Goal: Task Accomplishment & Management: Complete application form

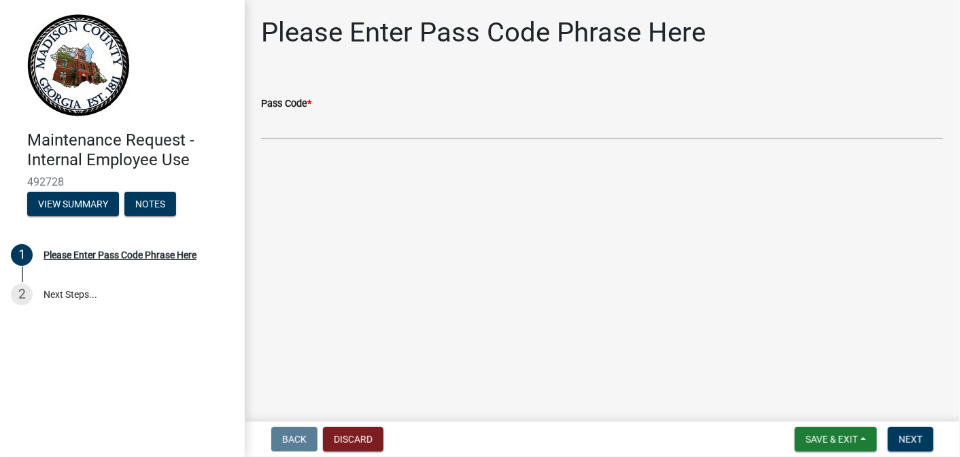
click at [283, 111] on div "Pass Code *" at bounding box center [602, 103] width 682 height 16
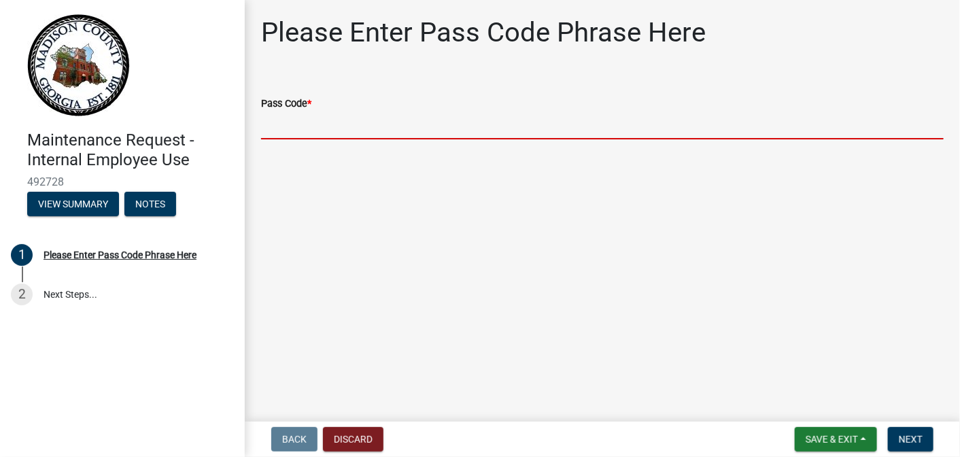
click at [290, 128] on input "Pass Code *" at bounding box center [602, 125] width 682 height 28
type input "bgmr2025"
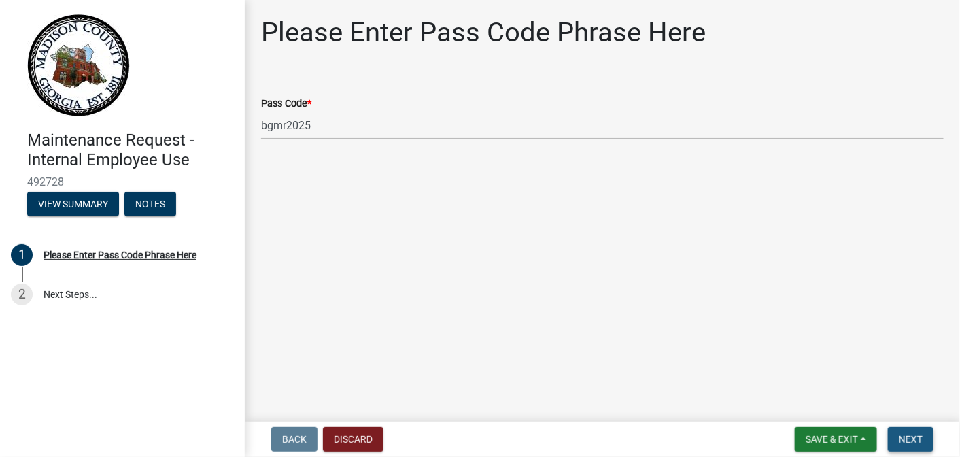
click at [925, 442] on button "Next" at bounding box center [911, 439] width 46 height 24
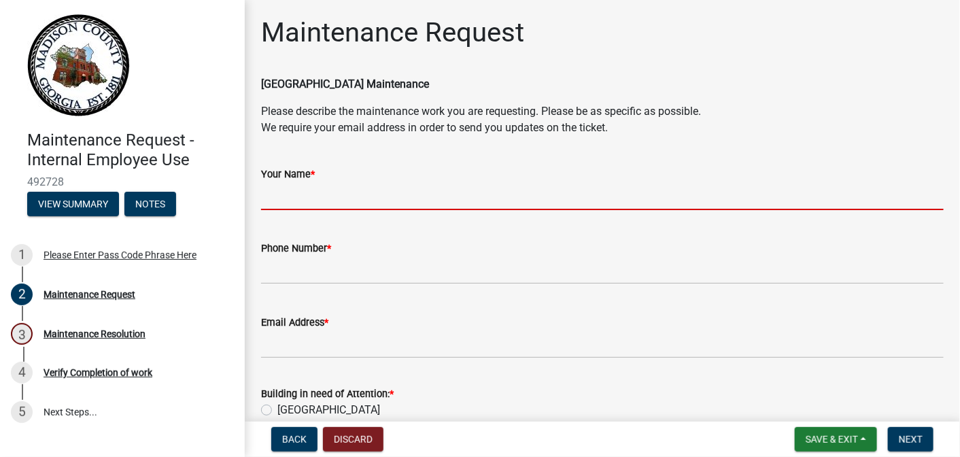
click at [291, 192] on input "Your Name *" at bounding box center [602, 196] width 682 height 28
type input "Angela Rouse"
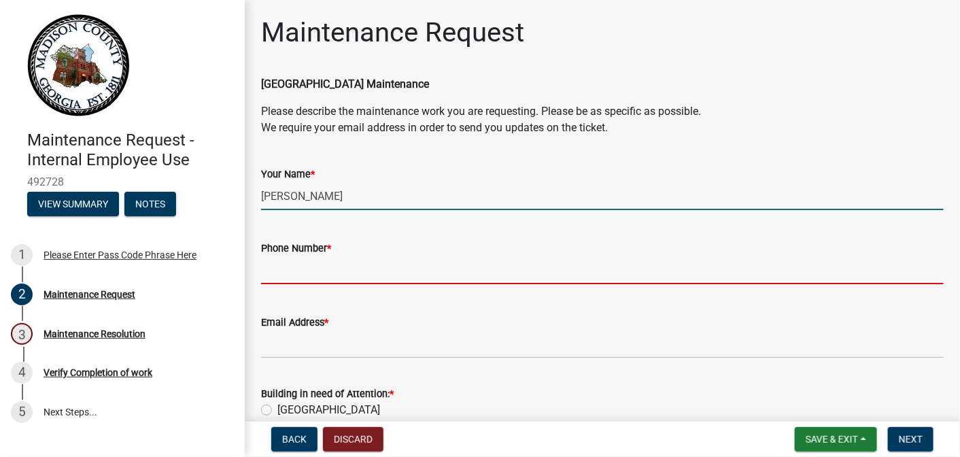
click at [294, 269] on input "Phone Number *" at bounding box center [602, 270] width 682 height 28
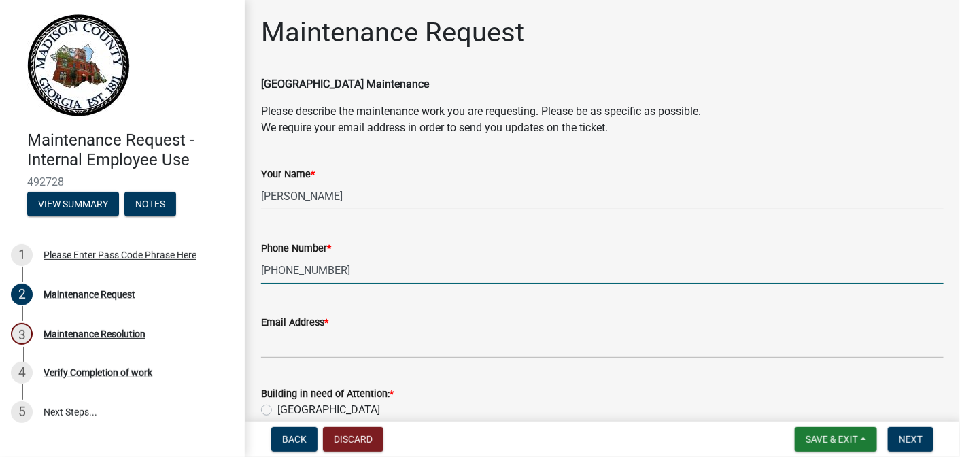
type input "706-540-3183"
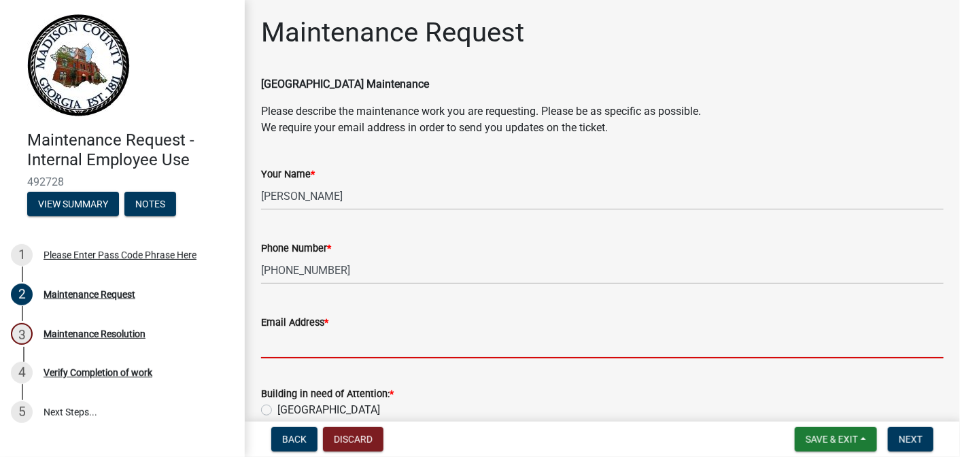
click at [322, 344] on input "Email Address *" at bounding box center [602, 344] width 682 height 28
type input "arouse@madisonco.us"
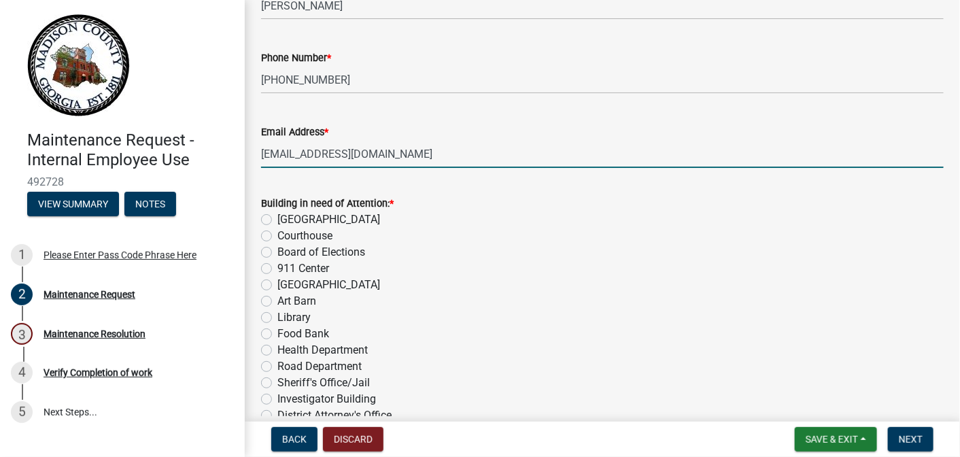
scroll to position [204, 0]
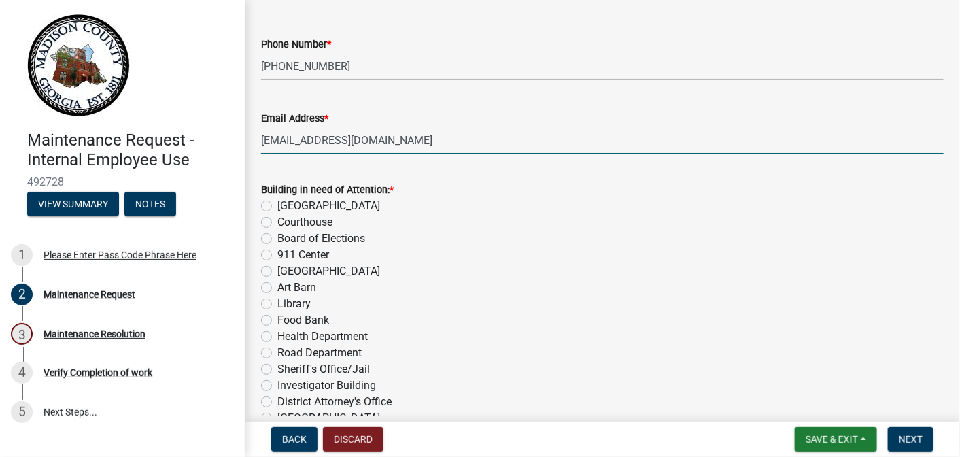
click at [277, 269] on label "[GEOGRAPHIC_DATA]" at bounding box center [328, 271] width 103 height 16
click at [277, 269] on input "[GEOGRAPHIC_DATA]" at bounding box center [281, 267] width 9 height 9
radio input "true"
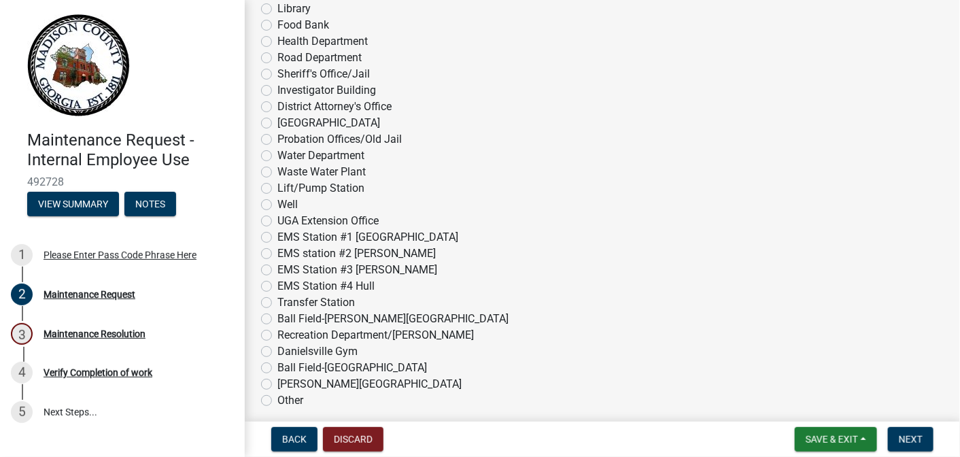
scroll to position [680, 0]
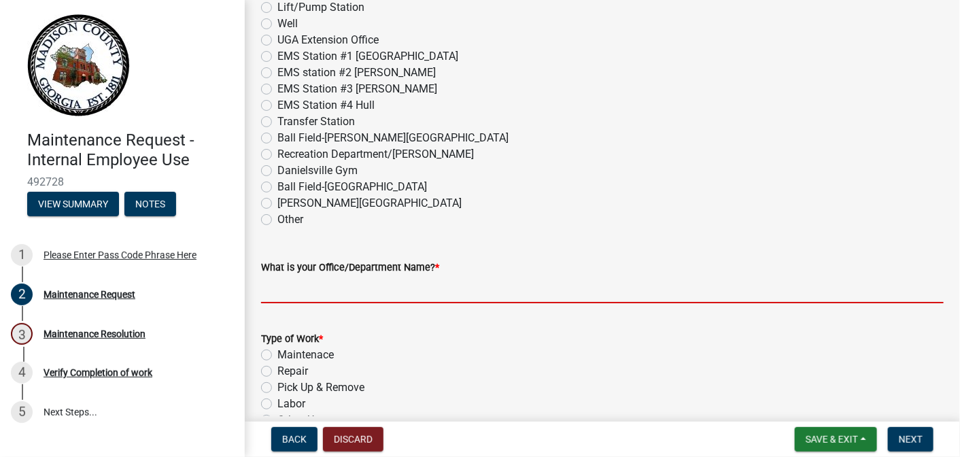
click at [328, 293] on input "What is your Office/Department Name? *" at bounding box center [602, 289] width 682 height 28
type input "Madison County Senior Center"
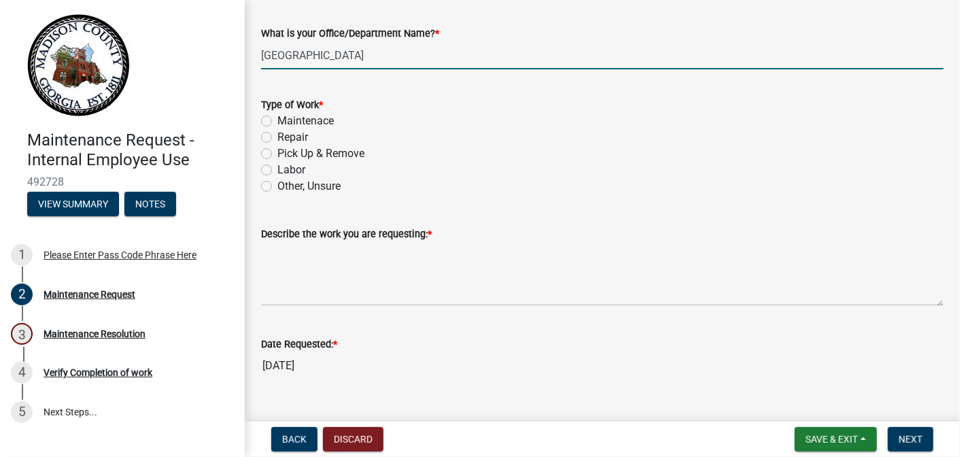
scroll to position [952, 0]
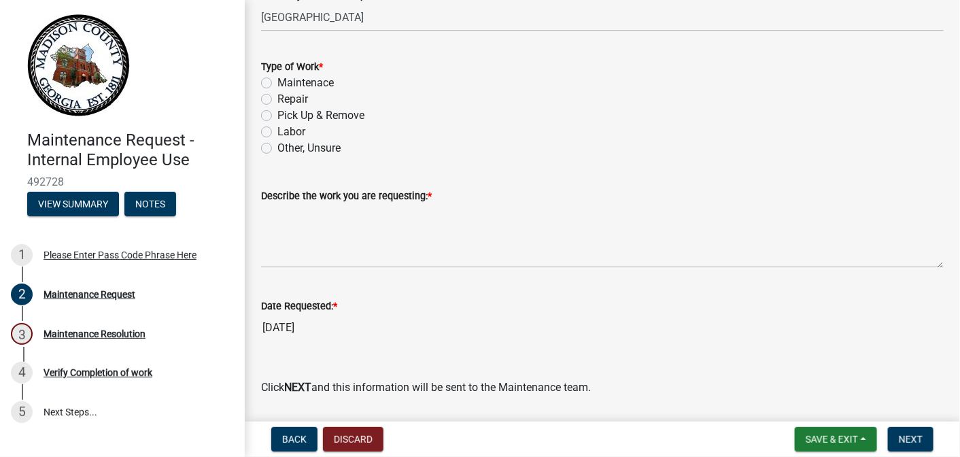
click at [272, 146] on div "Other, Unsure" at bounding box center [602, 148] width 682 height 16
click at [277, 148] on label "Other, Unsure" at bounding box center [308, 148] width 63 height 16
click at [277, 148] on input "Other, Unsure" at bounding box center [281, 144] width 9 height 9
radio input "true"
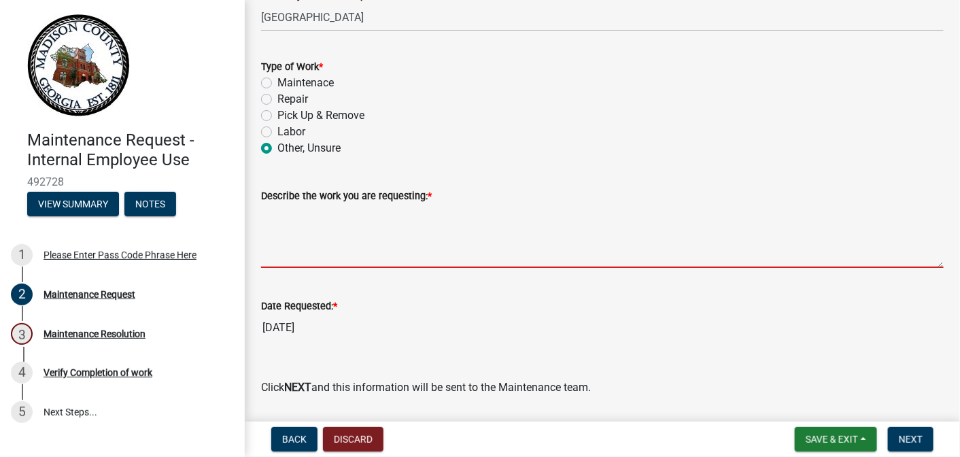
click at [294, 252] on textarea "Describe the work you are requesting: *" at bounding box center [602, 236] width 682 height 64
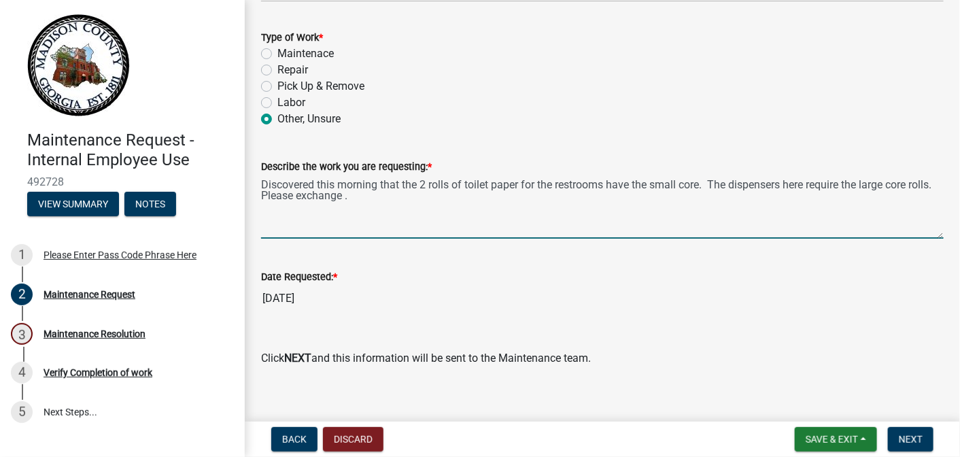
scroll to position [994, 0]
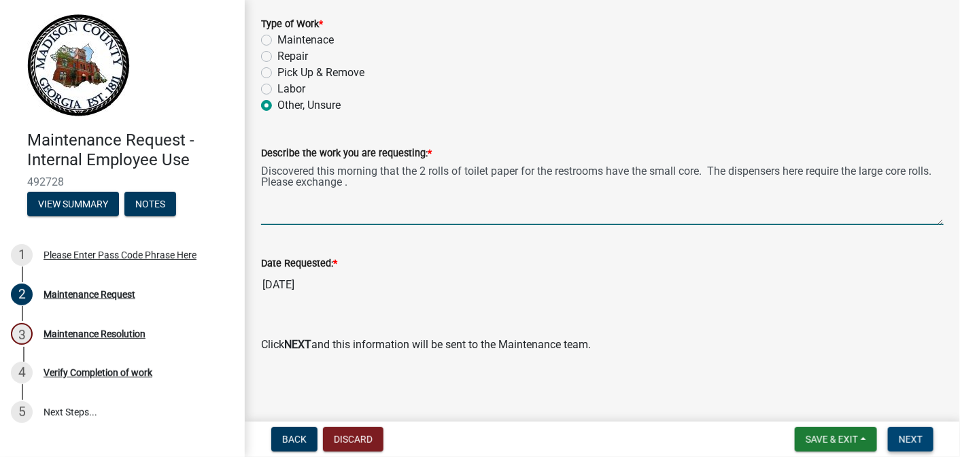
type textarea "Discovered this morning that the 2 rolls of toilet paper for the restrooms have…"
click at [905, 445] on button "Next" at bounding box center [911, 439] width 46 height 24
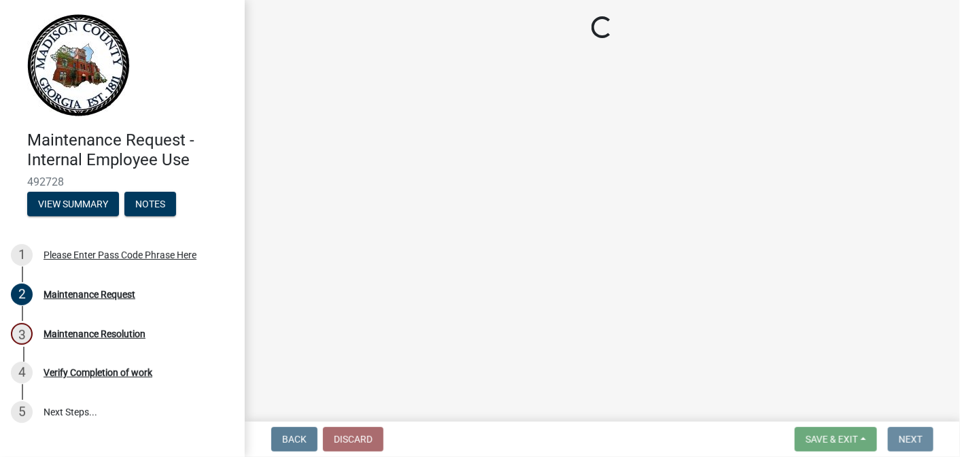
scroll to position [0, 0]
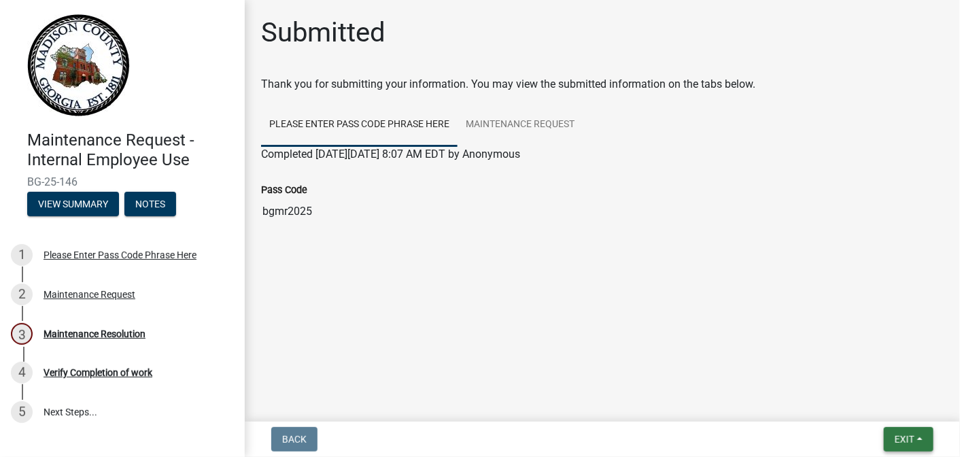
click at [905, 439] on span "Exit" at bounding box center [905, 439] width 20 height 11
click at [857, 400] on button "Save & Exit" at bounding box center [879, 403] width 109 height 33
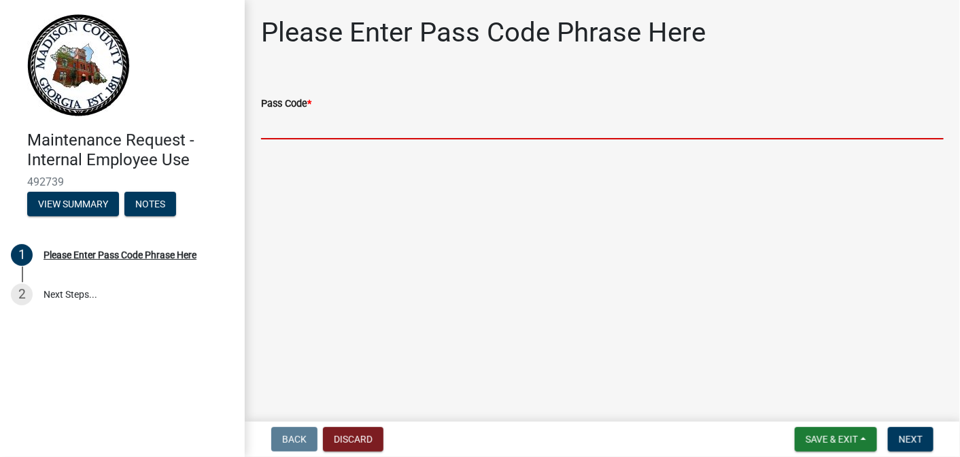
click at [310, 122] on input "Pass Code *" at bounding box center [602, 125] width 682 height 28
type input "bgmr2025"
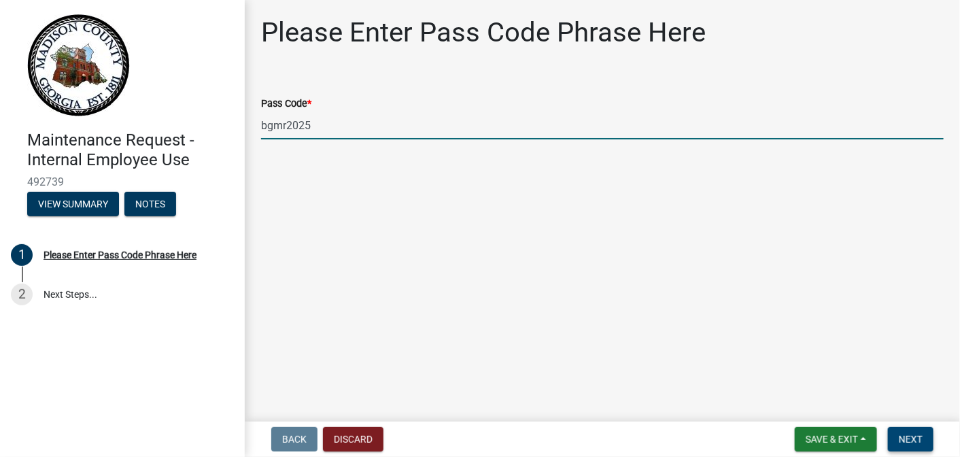
click at [914, 446] on button "Next" at bounding box center [911, 439] width 46 height 24
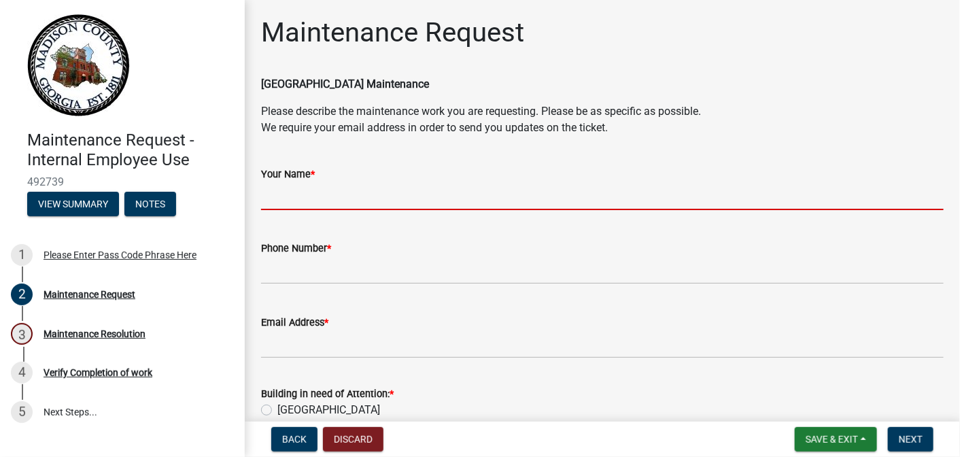
click at [360, 196] on input "Your Name *" at bounding box center [602, 196] width 682 height 28
type input "Angela Rouse"
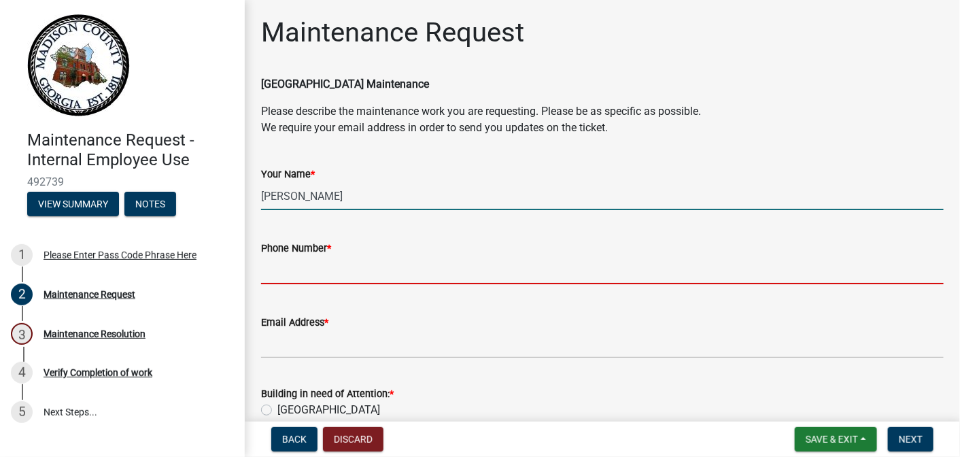
click at [339, 270] on input "Phone Number *" at bounding box center [602, 270] width 682 height 28
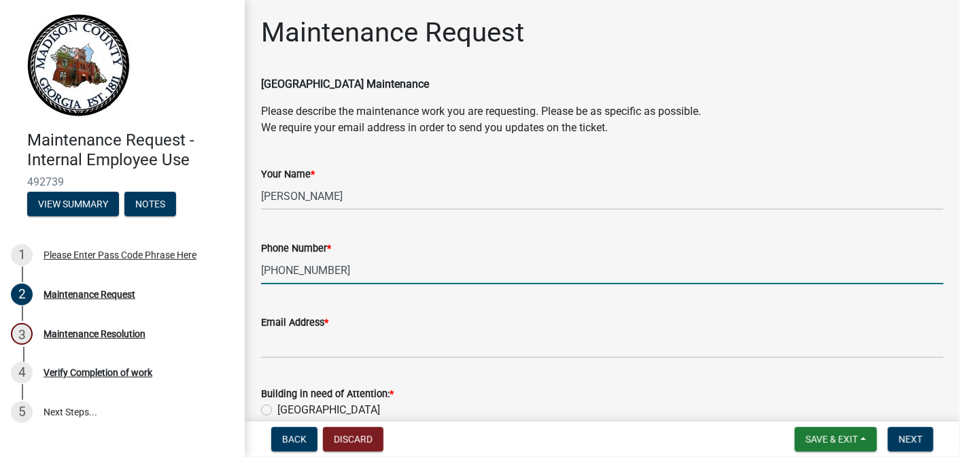
type input "706-795-6250"
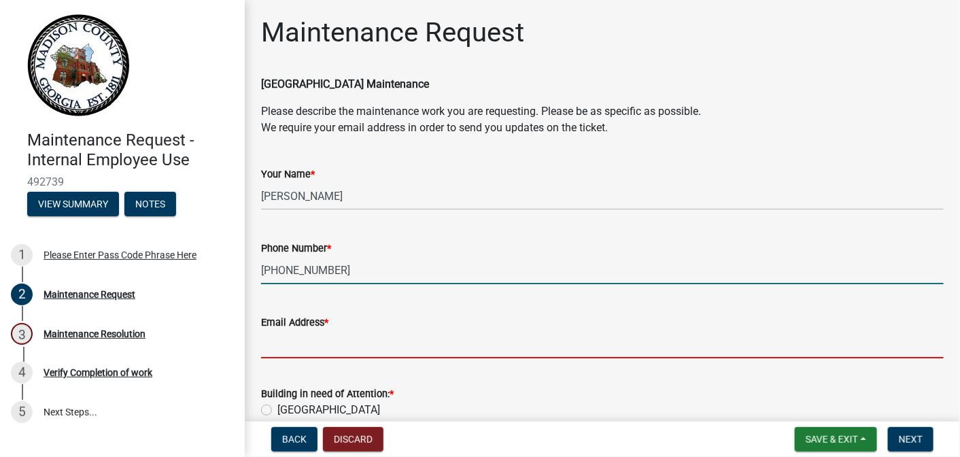
click at [329, 355] on input "Email Address *" at bounding box center [602, 344] width 682 height 28
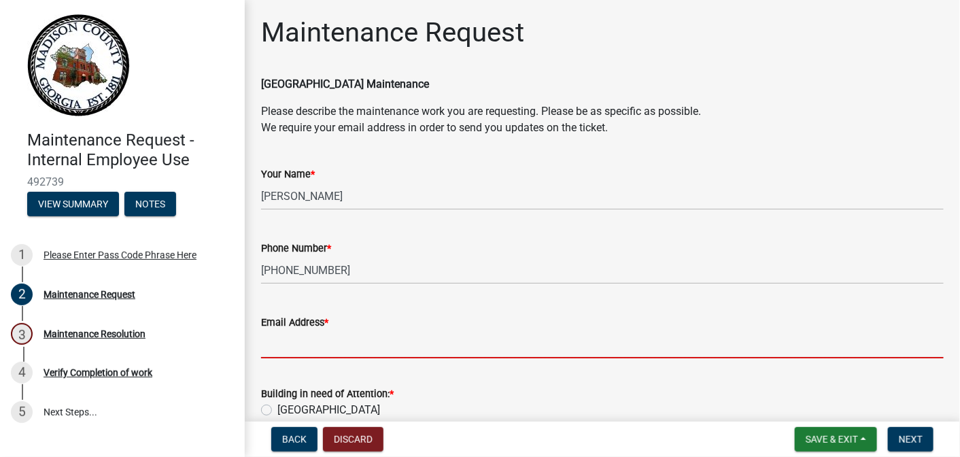
type input "arouse@madisonco.us"
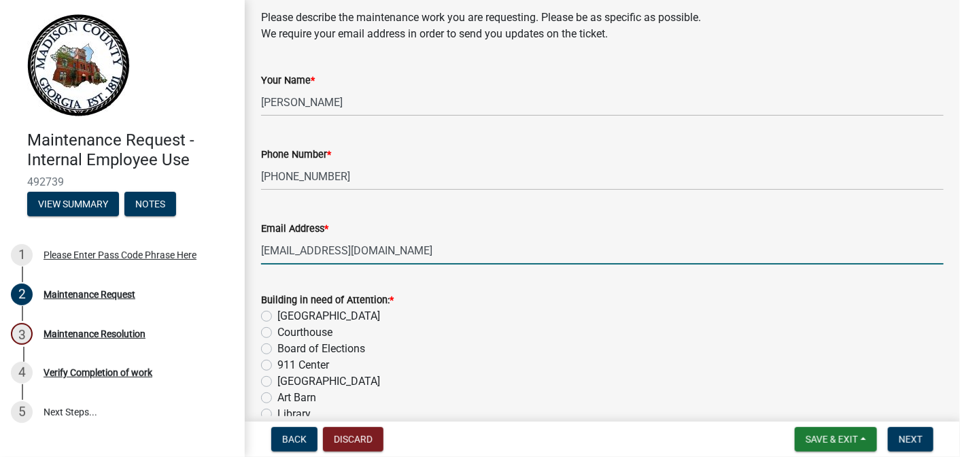
scroll to position [340, 0]
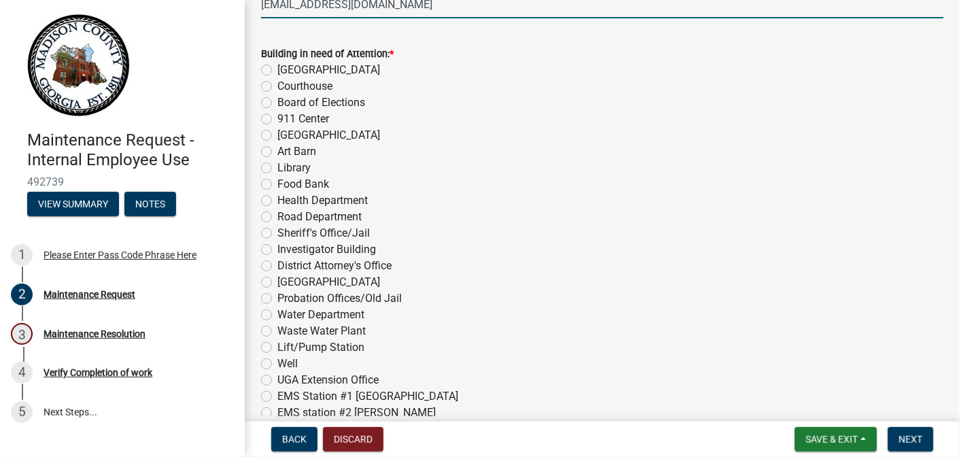
click at [277, 135] on label "[GEOGRAPHIC_DATA]" at bounding box center [328, 135] width 103 height 16
click at [277, 135] on input "[GEOGRAPHIC_DATA]" at bounding box center [281, 131] width 9 height 9
radio input "true"
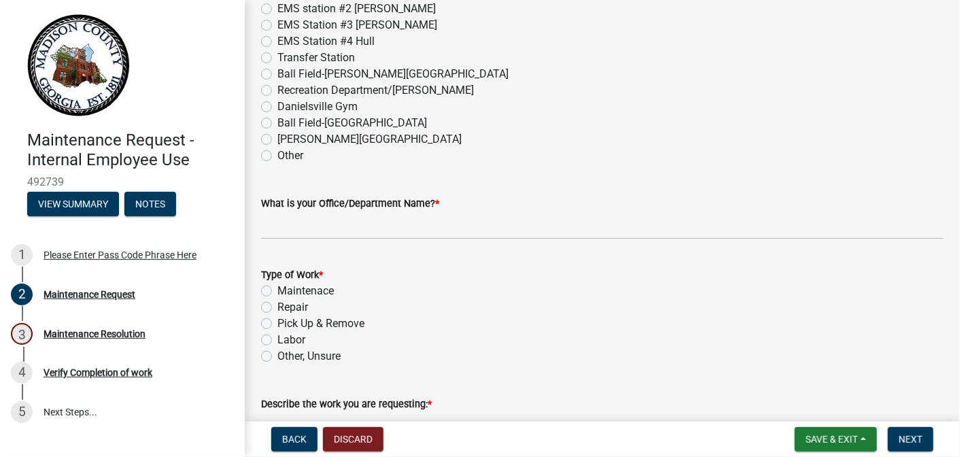
scroll to position [748, 0]
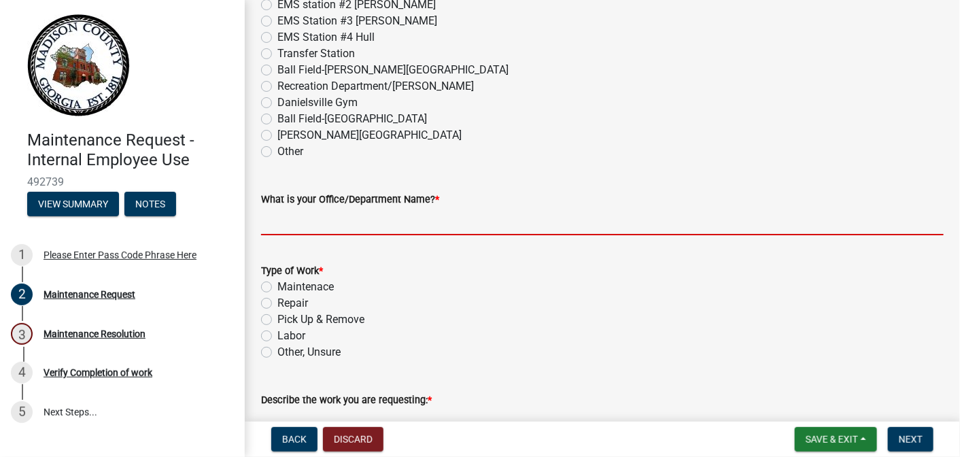
click at [351, 218] on input "What is your Office/Department Name? *" at bounding box center [602, 221] width 682 height 28
type input "Madison County Senior Center"
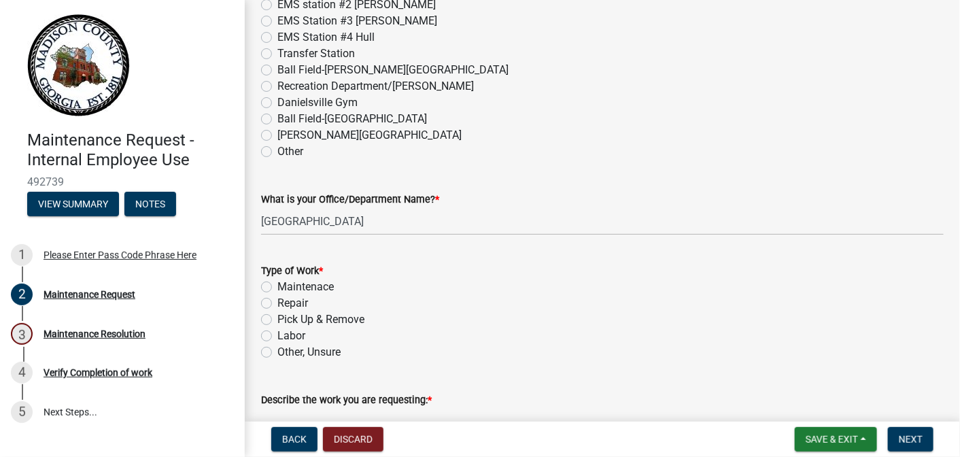
click at [277, 350] on label "Other, Unsure" at bounding box center [308, 352] width 63 height 16
click at [277, 350] on input "Other, Unsure" at bounding box center [281, 348] width 9 height 9
radio input "true"
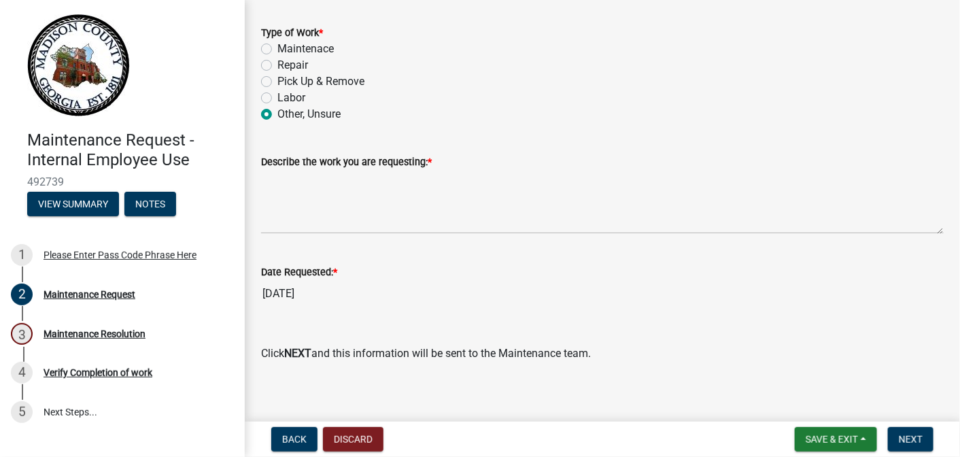
scroll to position [994, 0]
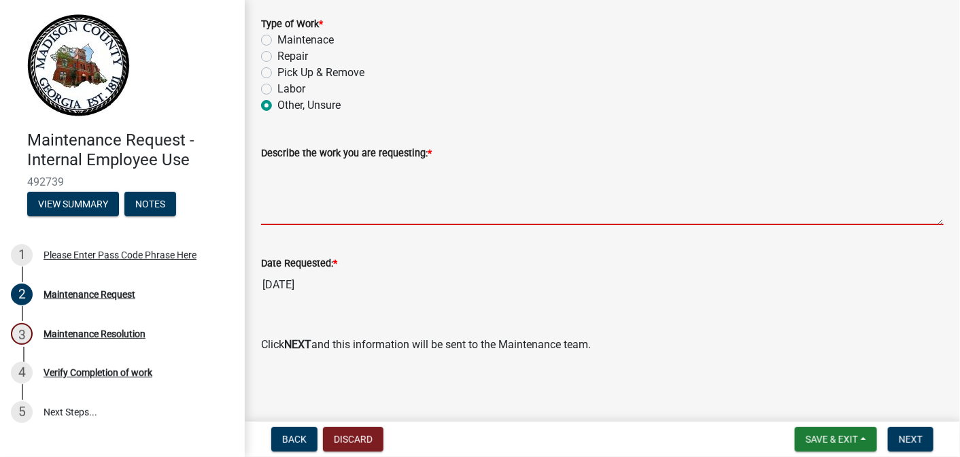
click at [338, 211] on textarea "Describe the work you are requesting: *" at bounding box center [602, 193] width 682 height 64
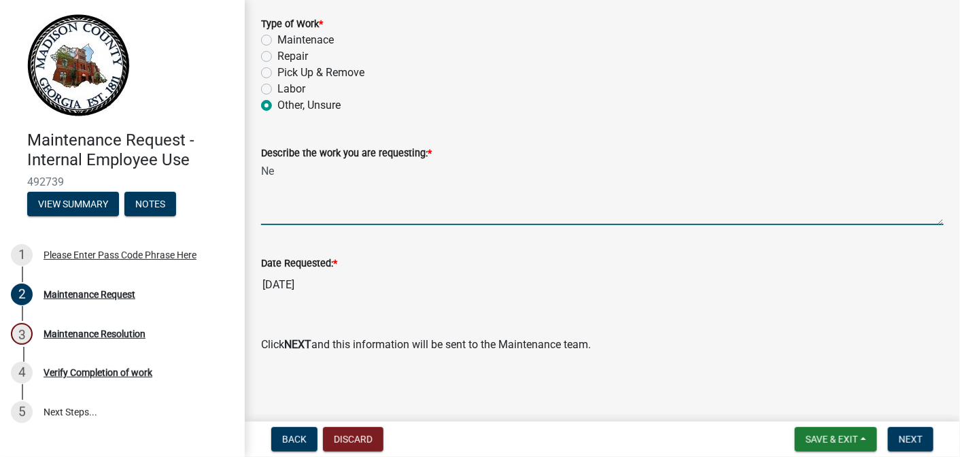
type textarea "N"
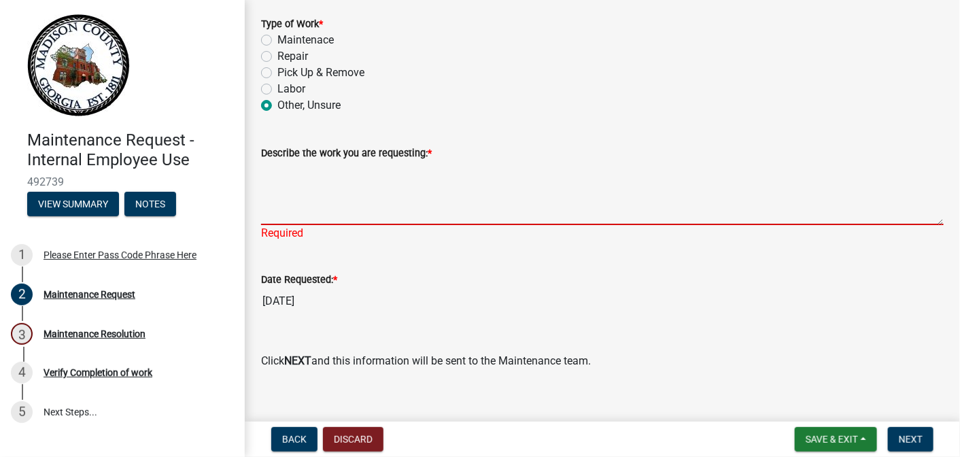
click at [343, 207] on textarea "Describe the work you are requesting: *" at bounding box center [602, 193] width 682 height 64
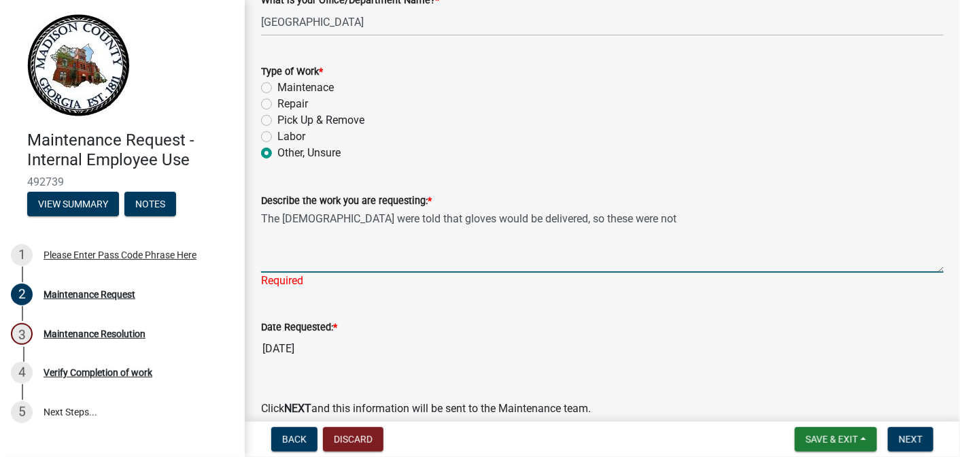
scroll to position [927, 0]
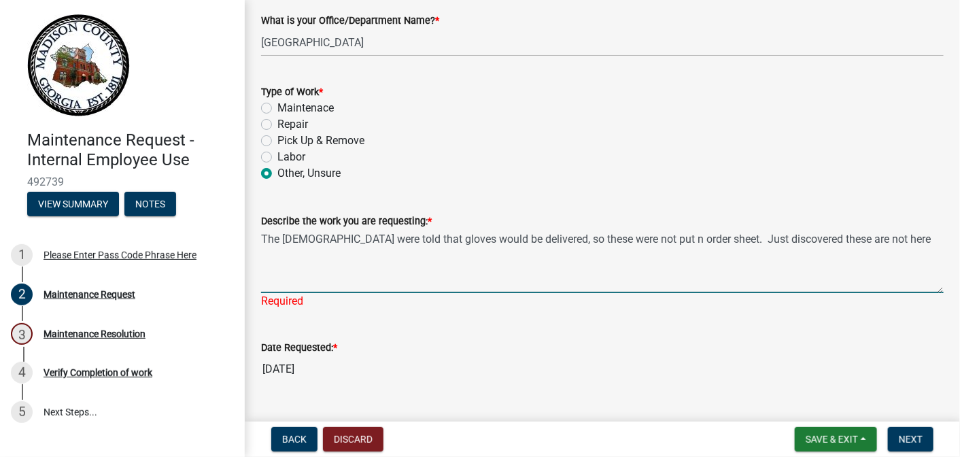
click at [617, 240] on textarea "The ladies were told that gloves would be delivered, so these were not put n or…" at bounding box center [602, 261] width 682 height 64
click at [880, 241] on textarea "The ladies were told that gloves would be delivered, so these were not put on o…" at bounding box center [602, 261] width 682 height 64
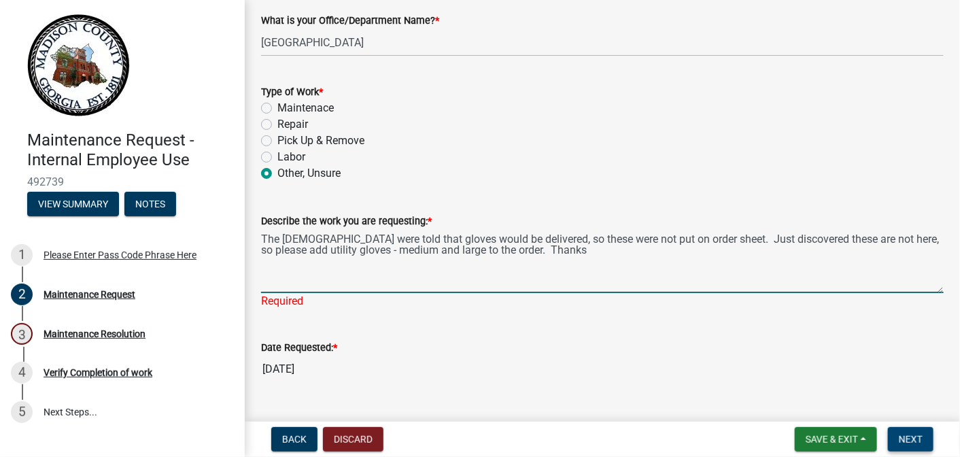
type textarea "The ladies were told that gloves would be delivered, so these were not put on o…"
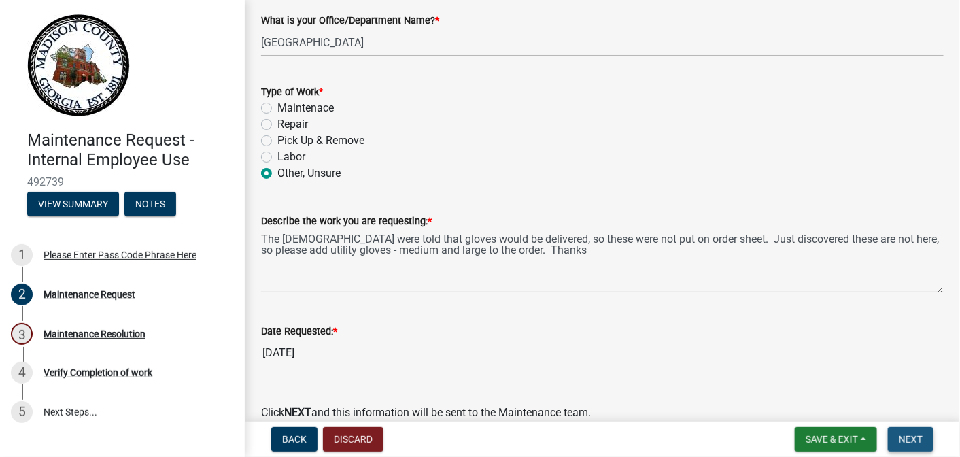
click at [926, 441] on button "Next" at bounding box center [911, 439] width 46 height 24
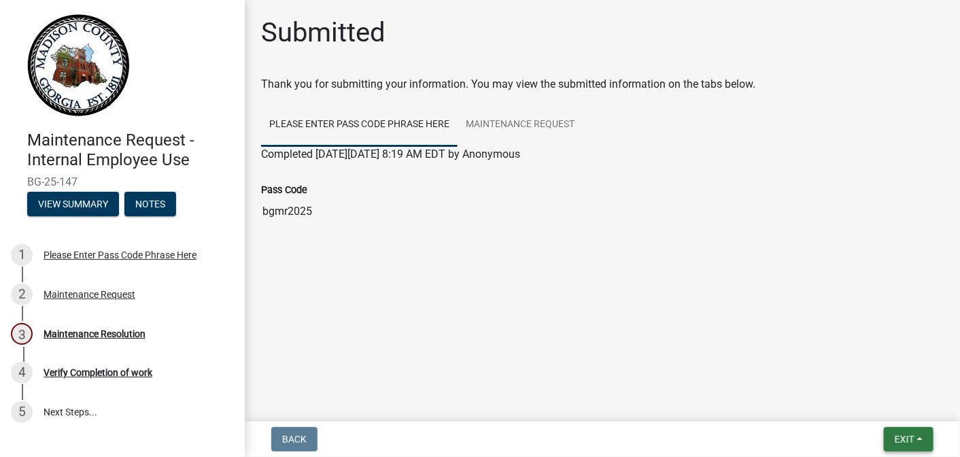
click at [921, 441] on button "Exit" at bounding box center [909, 439] width 50 height 24
click at [856, 403] on button "Save & Exit" at bounding box center [879, 403] width 109 height 33
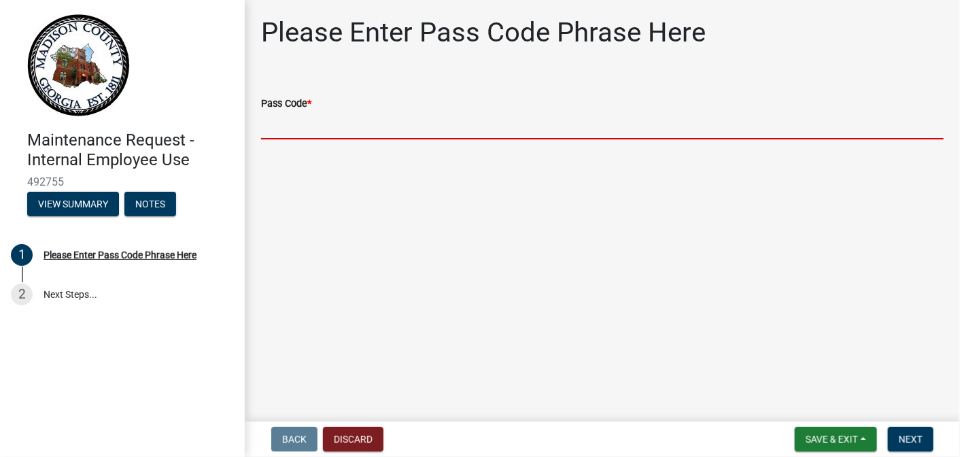
click at [343, 124] on input "Pass Code *" at bounding box center [602, 125] width 682 height 28
type input "bgmr2025"
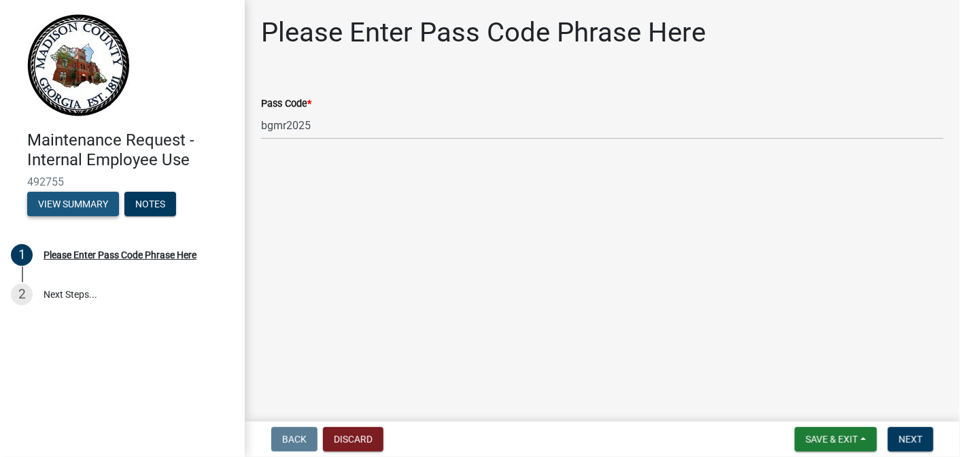
click at [102, 200] on button "View Summary" at bounding box center [73, 204] width 92 height 24
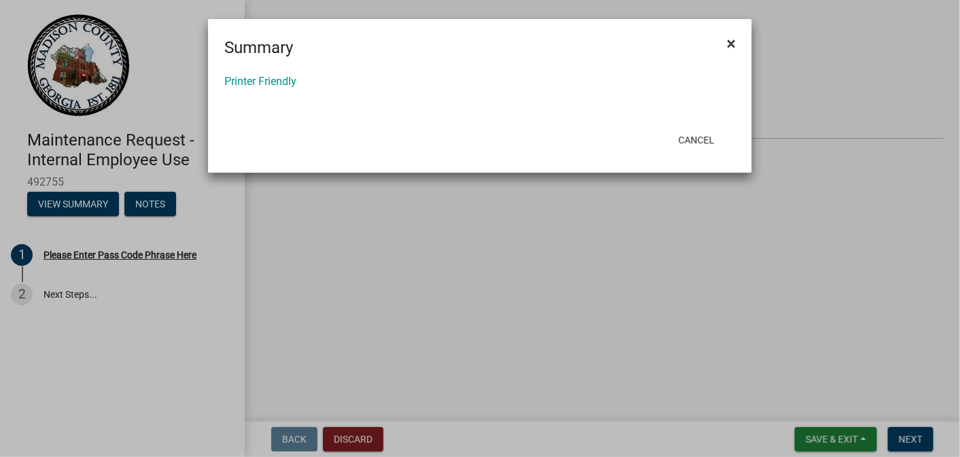
click at [730, 39] on span "×" at bounding box center [731, 43] width 9 height 19
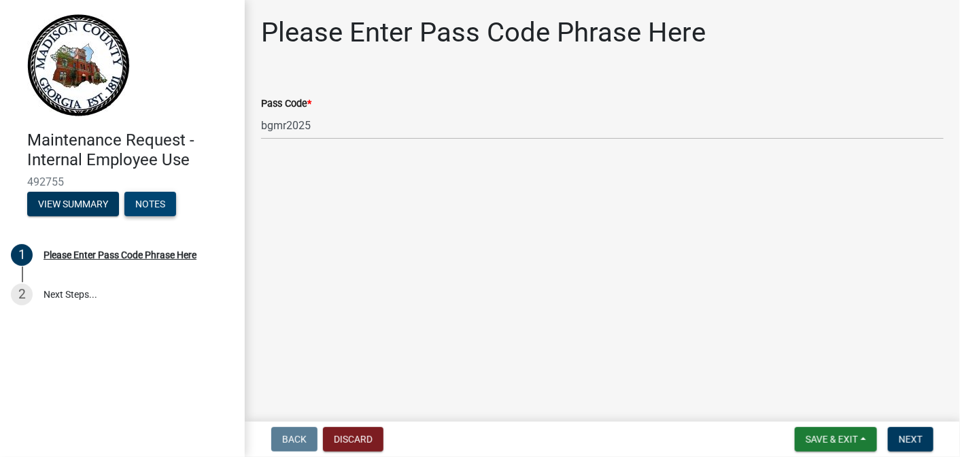
click at [143, 199] on button "Notes" at bounding box center [150, 204] width 52 height 24
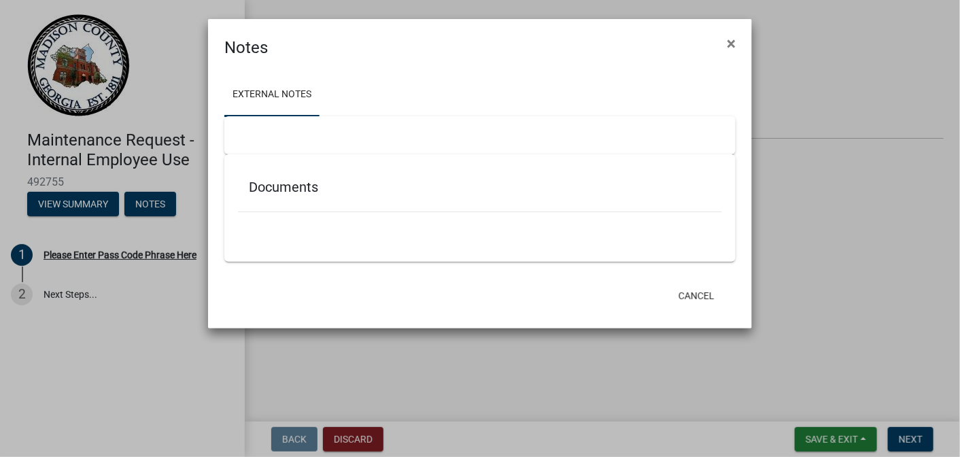
click at [266, 185] on h5 "Documents" at bounding box center [480, 187] width 462 height 16
click at [729, 40] on span "×" at bounding box center [731, 43] width 9 height 19
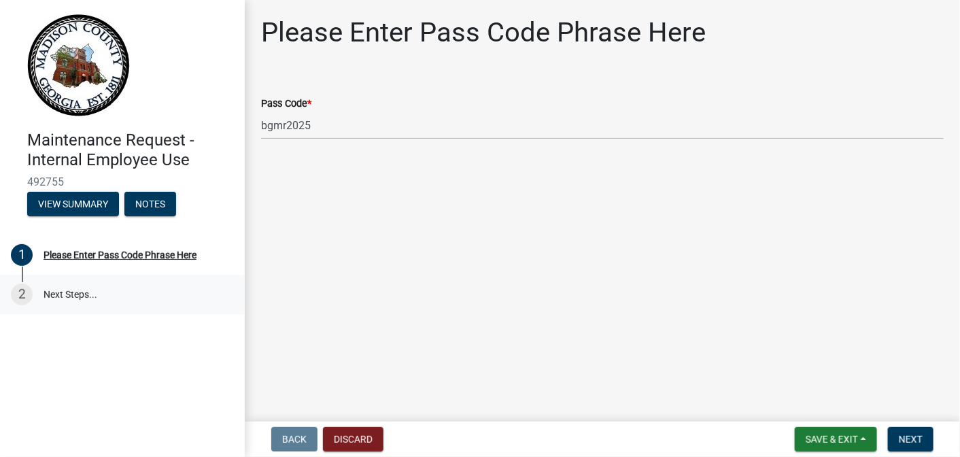
click at [71, 291] on link "2 Next Steps..." at bounding box center [122, 294] width 245 height 39
click at [912, 443] on span "Next" at bounding box center [911, 439] width 24 height 11
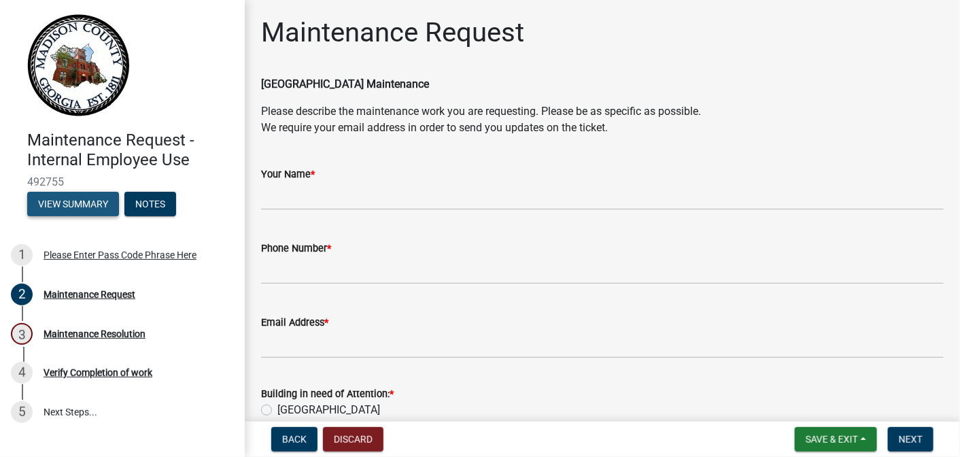
click at [90, 201] on button "View Summary" at bounding box center [73, 204] width 92 height 24
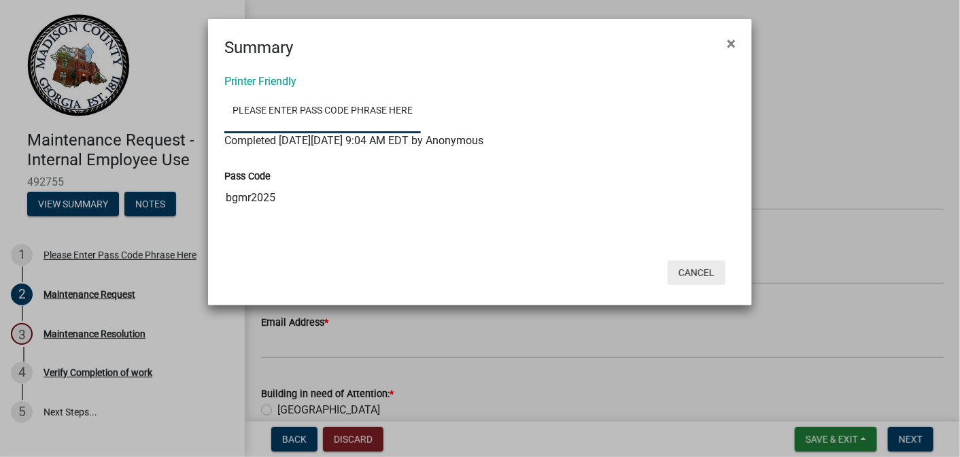
click at [712, 276] on button "Cancel" at bounding box center [697, 272] width 58 height 24
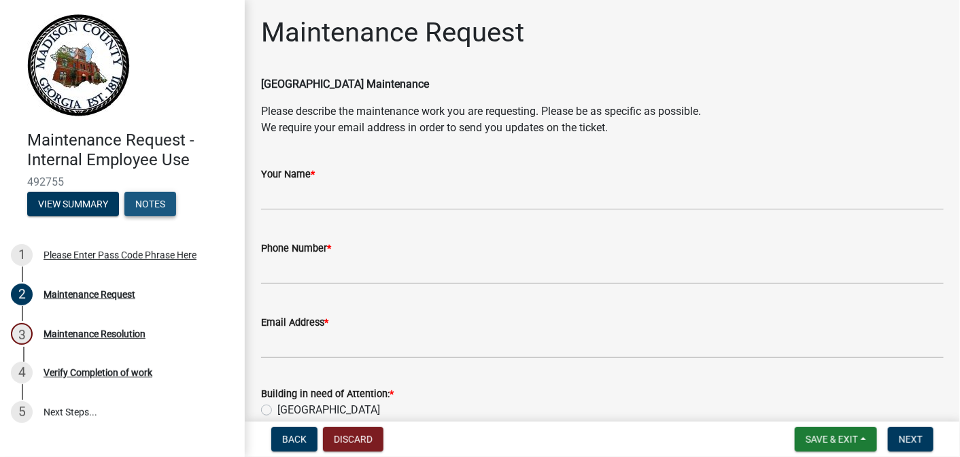
click at [159, 205] on button "Notes" at bounding box center [150, 204] width 52 height 24
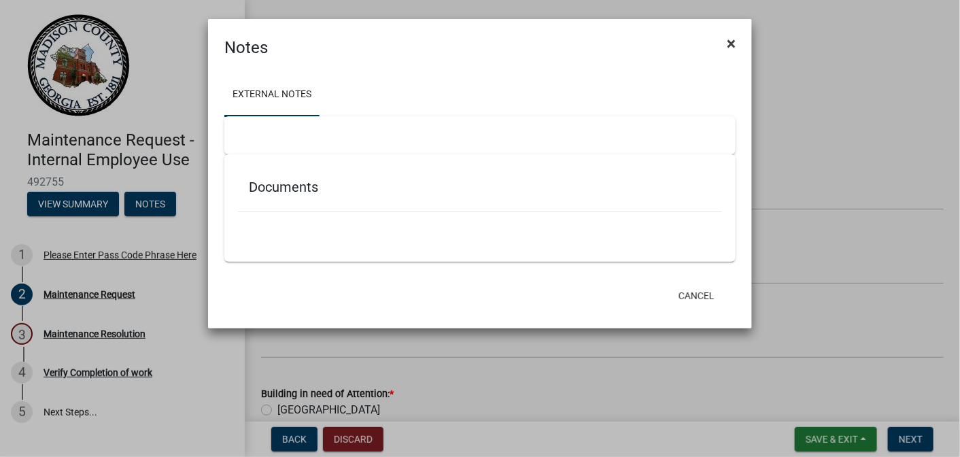
click at [727, 43] on span "×" at bounding box center [731, 43] width 9 height 19
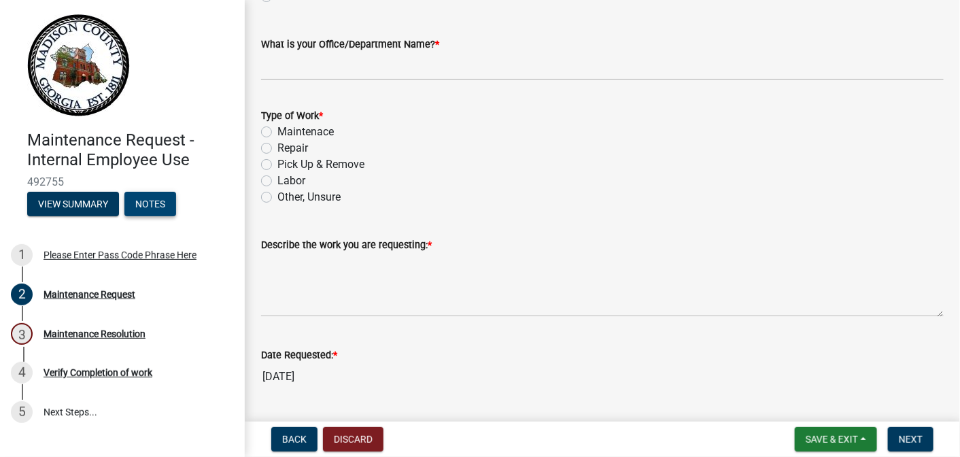
scroll to position [994, 0]
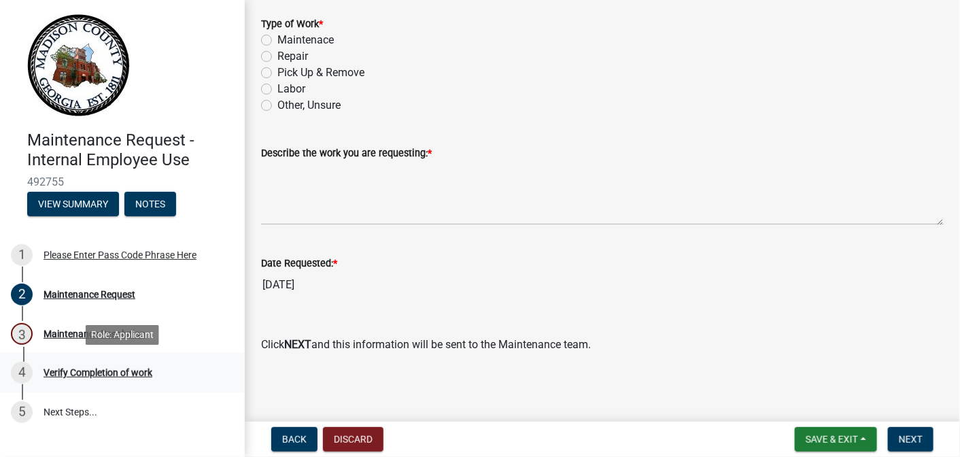
click at [92, 373] on div "Verify Completion of work" at bounding box center [98, 373] width 109 height 10
